Goal: Information Seeking & Learning: Learn about a topic

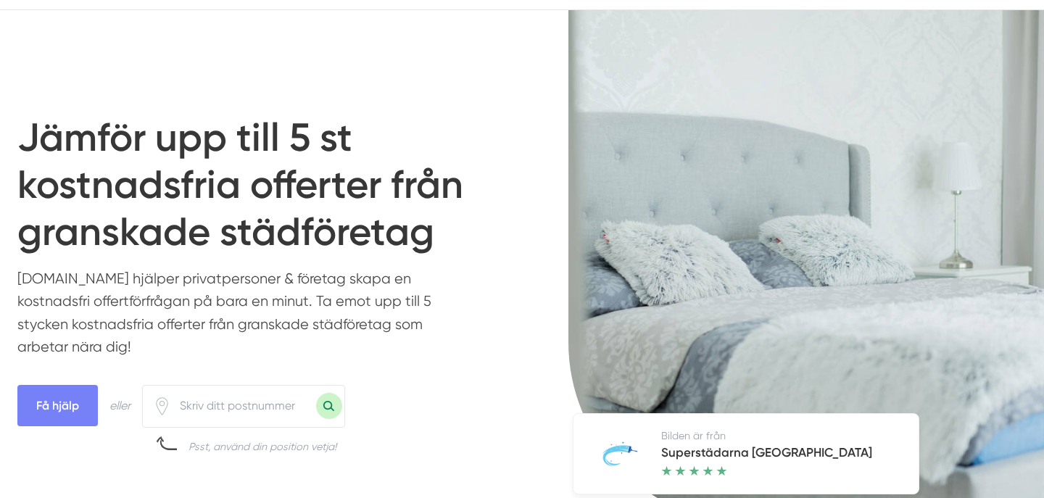
scroll to position [125, 0]
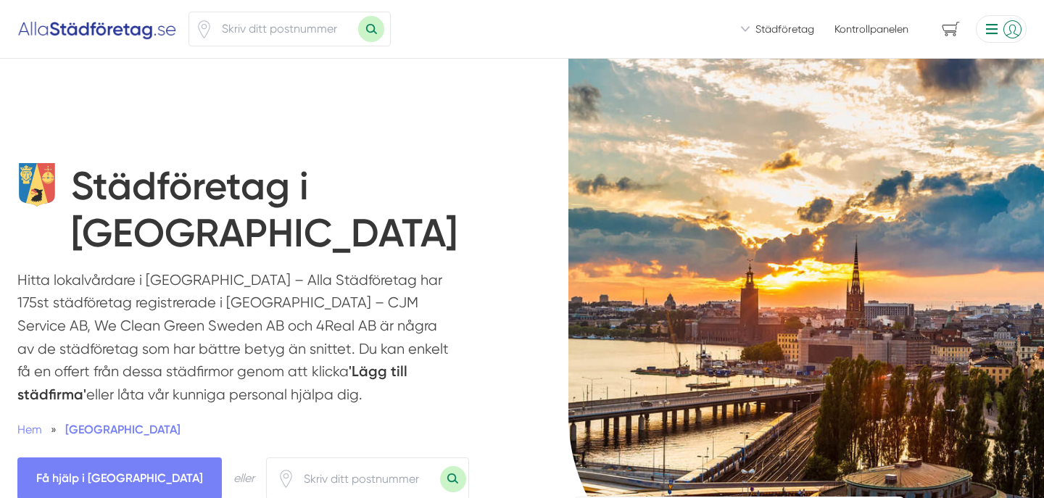
click at [1018, 29] on li at bounding box center [998, 29] width 57 height 28
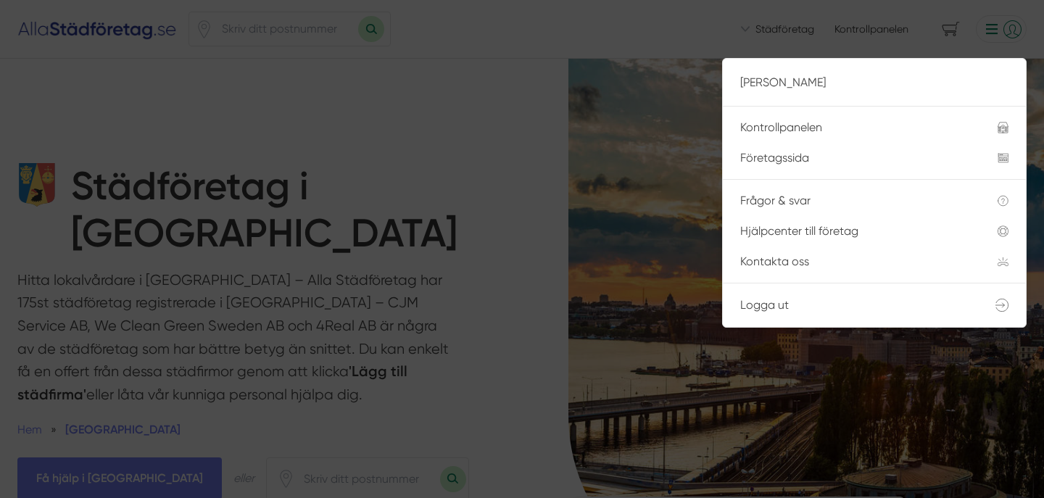
click at [1018, 29] on span at bounding box center [522, 25] width 1044 height 16
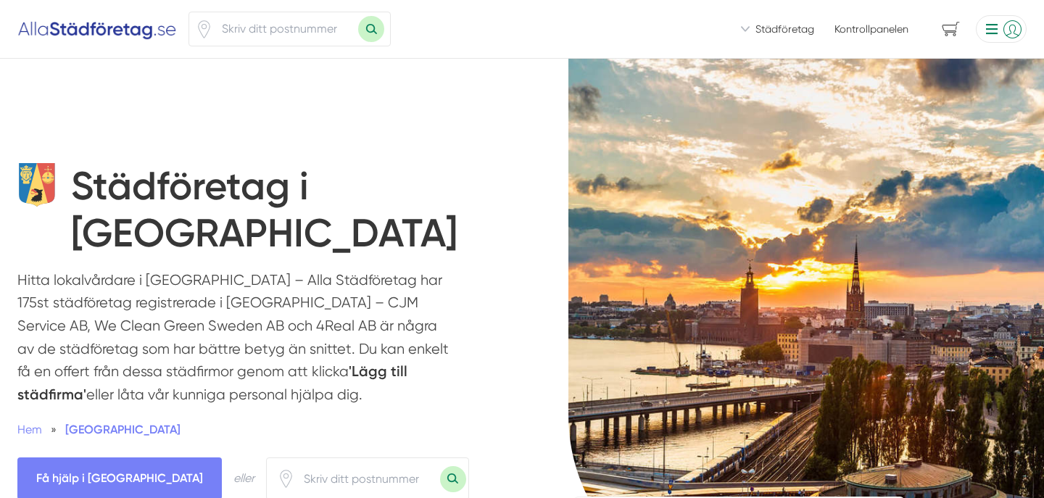
scroll to position [594, 0]
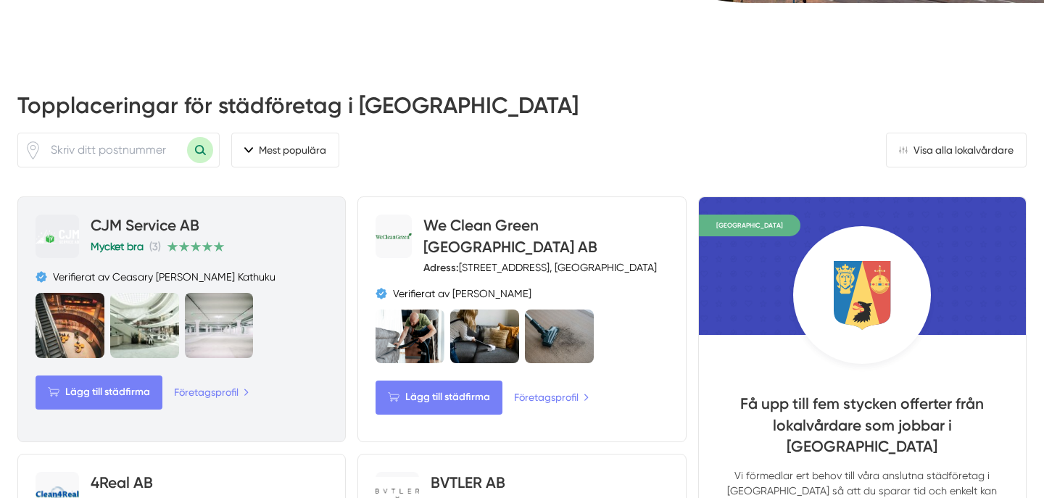
click at [154, 231] on link "CJM Service AB" at bounding box center [145, 225] width 109 height 18
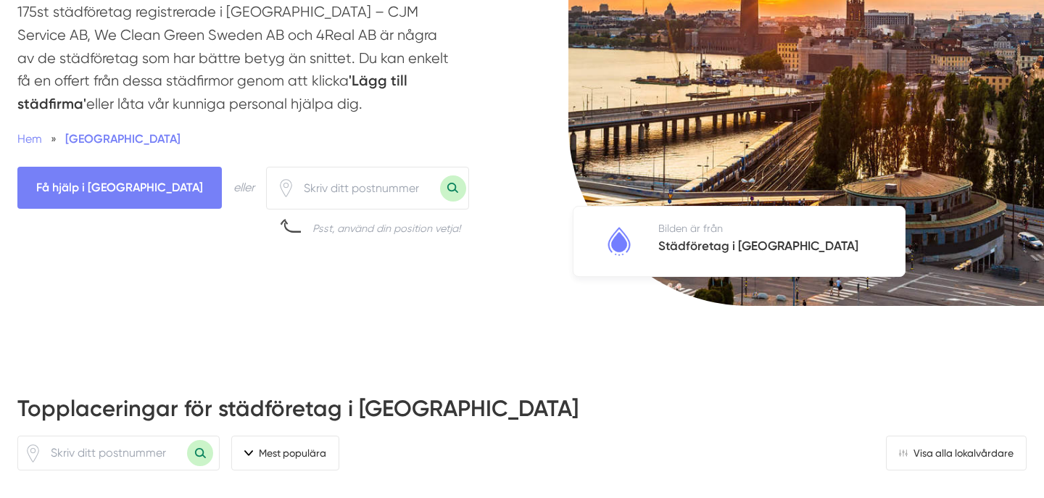
scroll to position [0, 0]
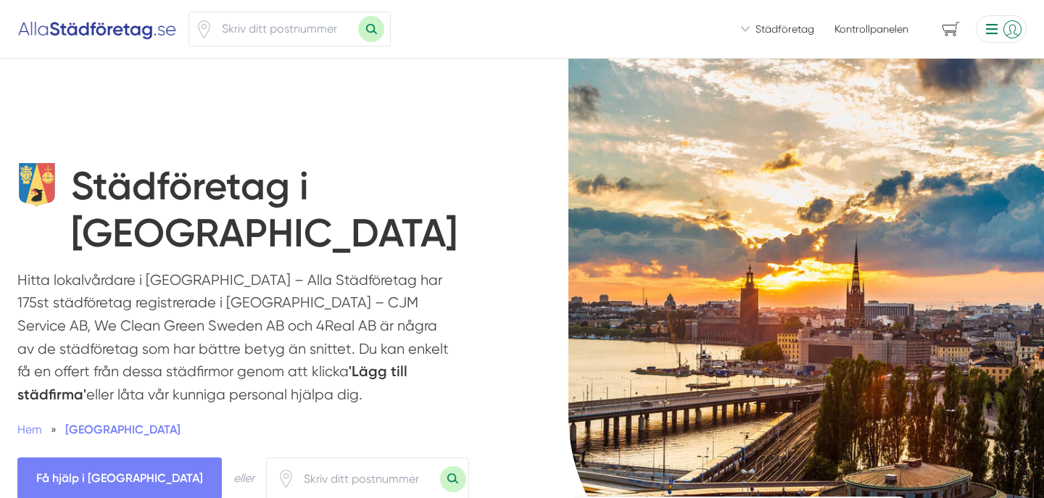
click at [997, 26] on li at bounding box center [998, 29] width 57 height 28
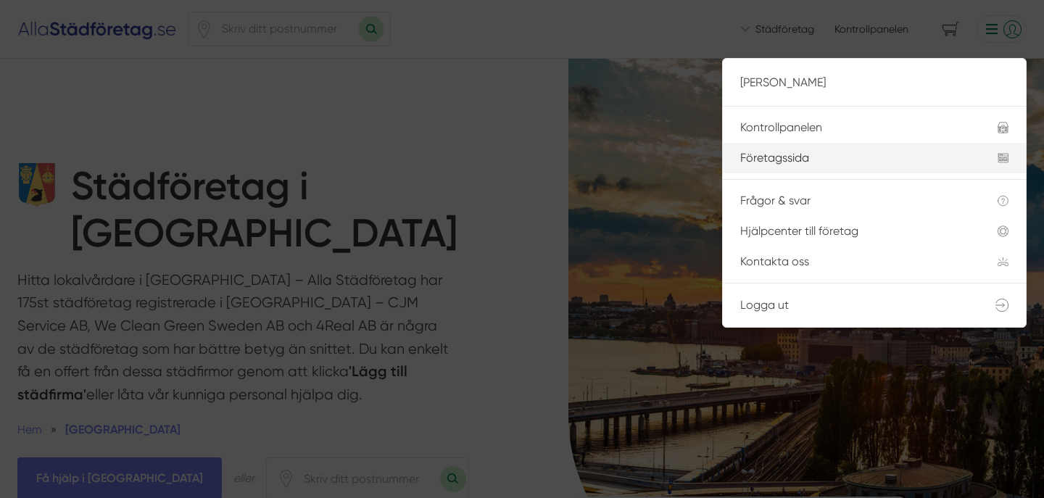
click at [805, 157] on div "Företagssida" at bounding box center [851, 158] width 223 height 13
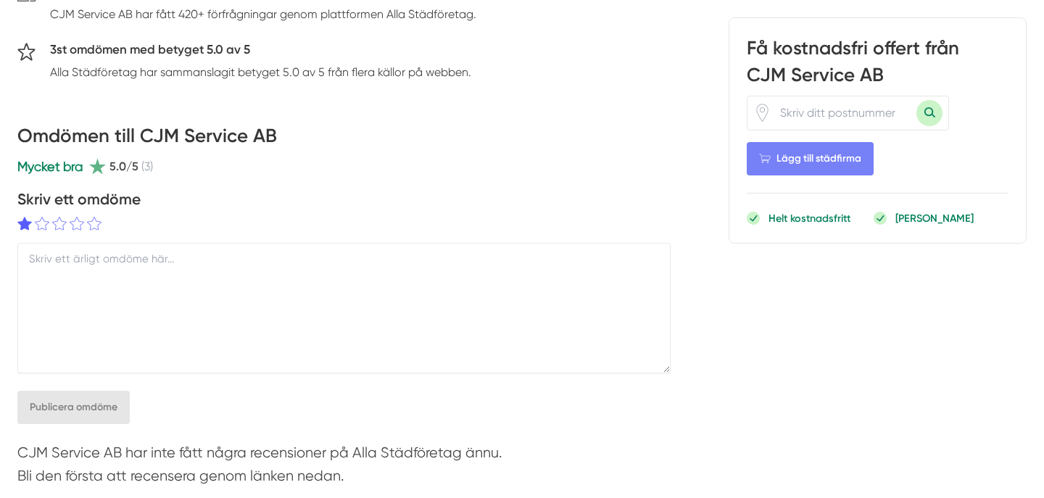
scroll to position [565, 0]
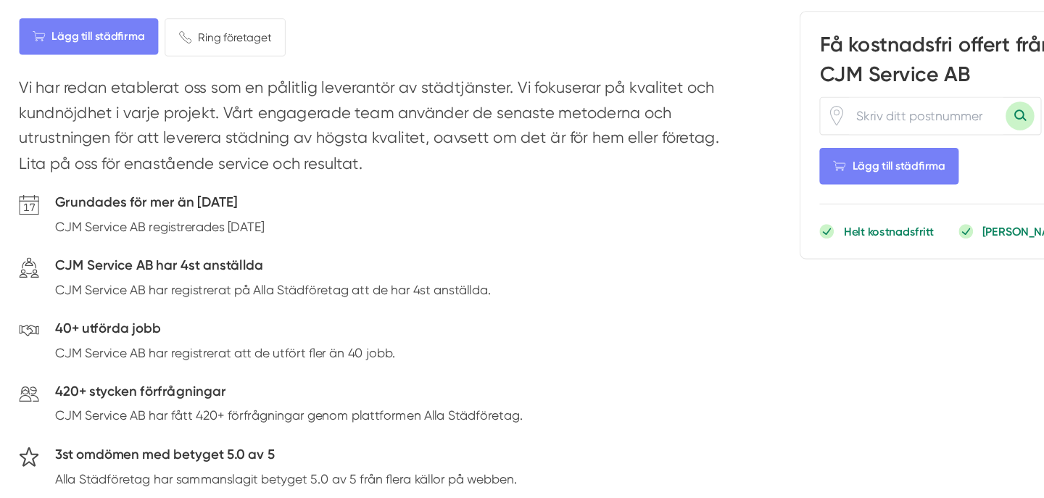
click at [128, 339] on div "40+ utförda jobb CJM Service AB har registrerat att de utfört fler än 40 jobb." at bounding box center [205, 321] width 310 height 49
click at [132, 323] on p "CJM Service AB har registrerat att de utfört fler än 40 jobb." at bounding box center [205, 329] width 310 height 18
click at [188, 328] on p "CJM Service AB har registrerat att de utfört fler än 40 jobb." at bounding box center [205, 329] width 310 height 18
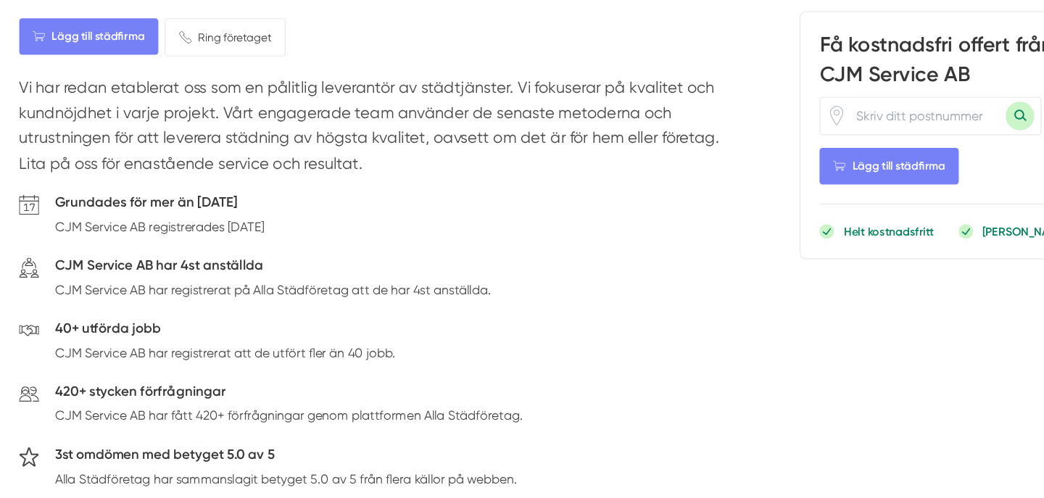
click at [236, 328] on p "CJM Service AB har registrerat att de utfört fler än 40 jobb." at bounding box center [205, 329] width 310 height 18
click at [167, 333] on p "CJM Service AB har registrerat att de utfört fler än 40 jobb." at bounding box center [205, 329] width 310 height 18
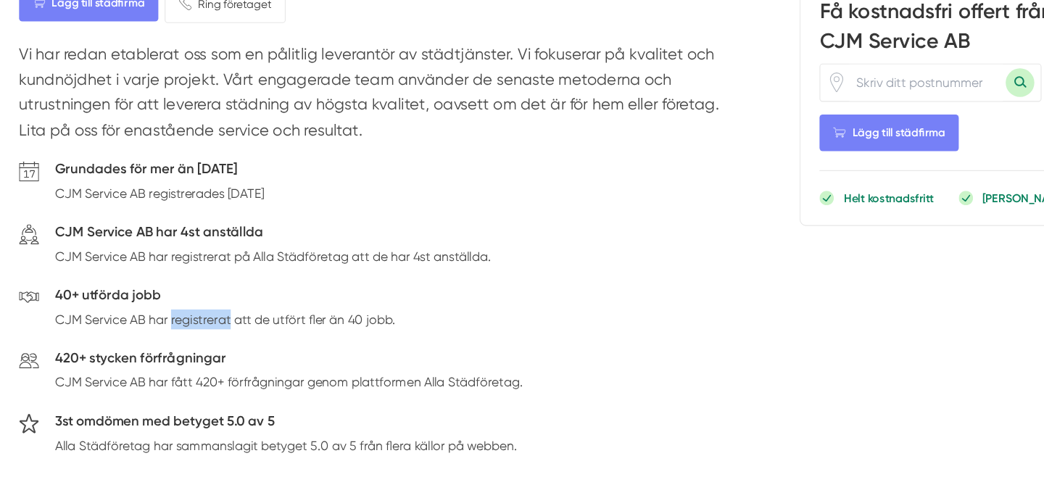
scroll to position [586, 0]
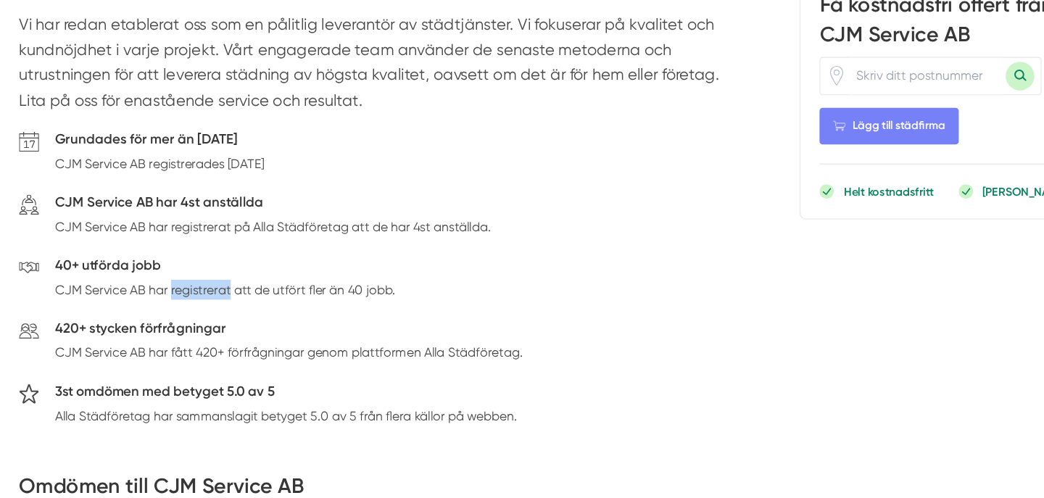
click at [102, 366] on p "CJM Service AB har fått 420+ förfrågningar genom plattformen Alla Städföretag." at bounding box center [263, 365] width 426 height 18
click at [133, 366] on p "CJM Service AB har fått 420+ förfrågningar genom plattformen Alla Städföretag." at bounding box center [263, 365] width 426 height 18
click at [96, 368] on p "CJM Service AB har fått 420+ förfrågningar genom plattformen Alla Städföretag." at bounding box center [263, 365] width 426 height 18
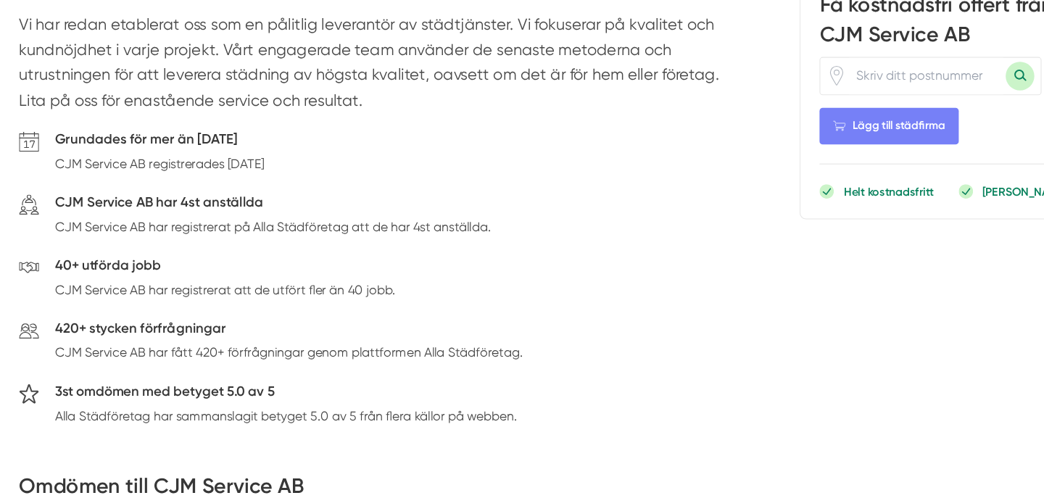
click at [96, 368] on p "CJM Service AB har fått 420+ förfrågningar genom plattformen Alla Städföretag." at bounding box center [263, 365] width 426 height 18
click at [132, 362] on p "CJM Service AB har fått 420+ förfrågningar genom plattformen Alla Städföretag." at bounding box center [263, 365] width 426 height 18
click at [157, 367] on p "CJM Service AB har fått 420+ förfrågningar genom plattformen Alla Städföretag." at bounding box center [263, 365] width 426 height 18
click at [185, 367] on p "CJM Service AB har fått 420+ förfrågningar genom plattformen Alla Städföretag." at bounding box center [263, 365] width 426 height 18
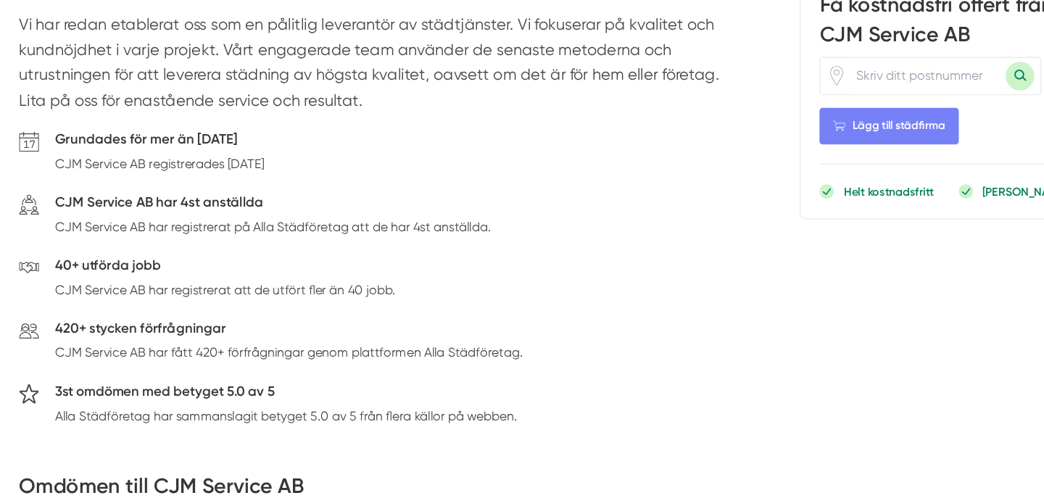
click at [185, 367] on p "CJM Service AB har fått 420+ förfrågningar genom plattformen Alla Städföretag." at bounding box center [263, 365] width 426 height 18
click at [232, 364] on p "CJM Service AB har fått 420+ förfrågningar genom plattformen Alla Städföretag." at bounding box center [263, 365] width 426 height 18
click at [310, 362] on p "CJM Service AB har fått 420+ förfrågningar genom plattformen Alla Städföretag." at bounding box center [263, 365] width 426 height 18
click at [349, 362] on p "CJM Service AB har fått 420+ förfrågningar genom plattformen Alla Städföretag." at bounding box center [263, 365] width 426 height 18
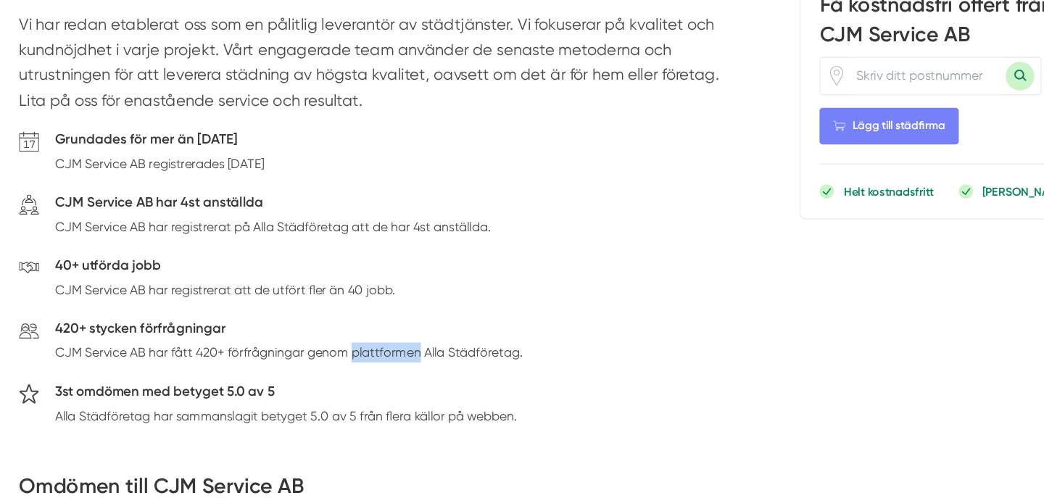
click at [349, 362] on p "CJM Service AB har fått 420+ förfrågningar genom plattformen Alla Städföretag." at bounding box center [263, 365] width 426 height 18
click at [389, 362] on p "CJM Service AB har fått 420+ förfrågningar genom plattformen Alla Städföretag." at bounding box center [263, 365] width 426 height 18
click at [422, 368] on p "CJM Service AB har fått 420+ förfrågningar genom plattformen Alla Städföretag." at bounding box center [263, 365] width 426 height 18
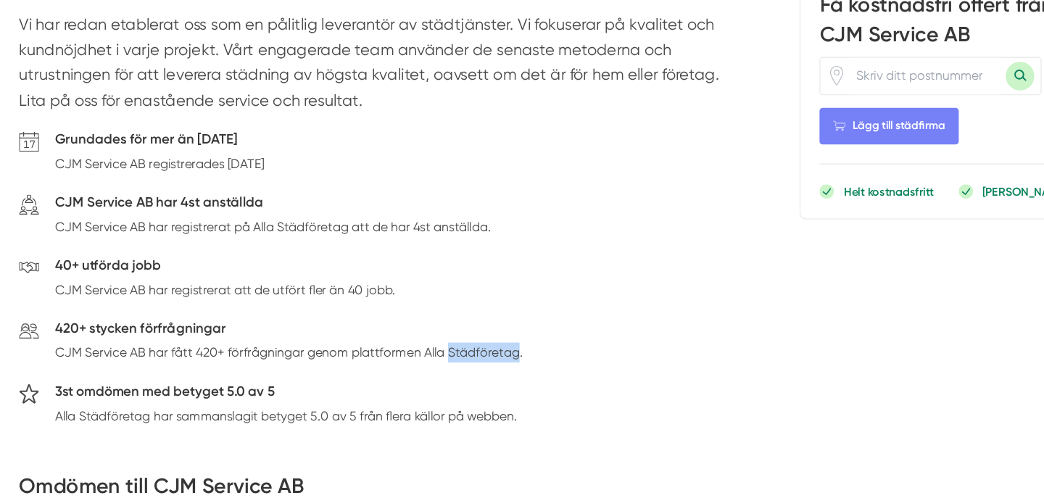
click at [446, 367] on p "CJM Service AB har fått 420+ förfrågningar genom plattformen Alla Städföretag." at bounding box center [263, 365] width 426 height 18
click at [441, 369] on p "CJM Service AB har fått 420+ förfrågningar genom plattformen Alla Städföretag." at bounding box center [263, 365] width 426 height 18
drag, startPoint x: 296, startPoint y: 420, endPoint x: 346, endPoint y: 421, distance: 50.0
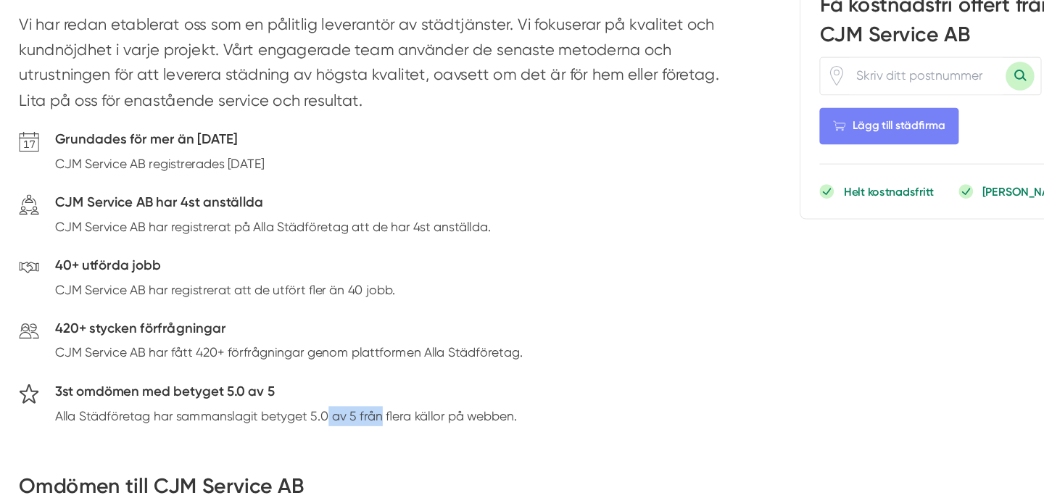
click at [346, 421] on p "Alla Städföretag har sammanslagit betyget 5.0 av 5 från flera källor på webben." at bounding box center [260, 423] width 421 height 18
click at [278, 362] on p "CJM Service AB har fått 420+ förfrågningar genom plattformen Alla Städföretag." at bounding box center [263, 365] width 426 height 18
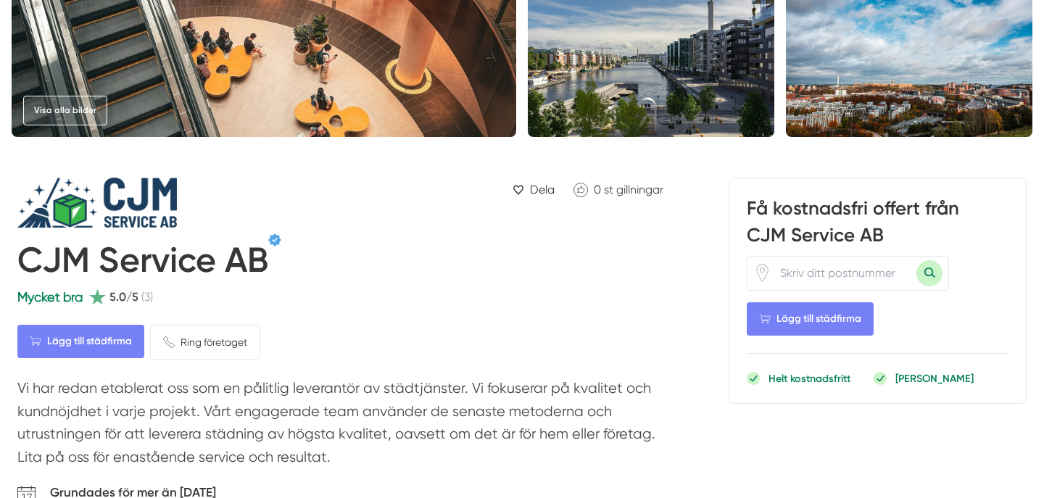
scroll to position [323, 0]
